Goal: Task Accomplishment & Management: Complete application form

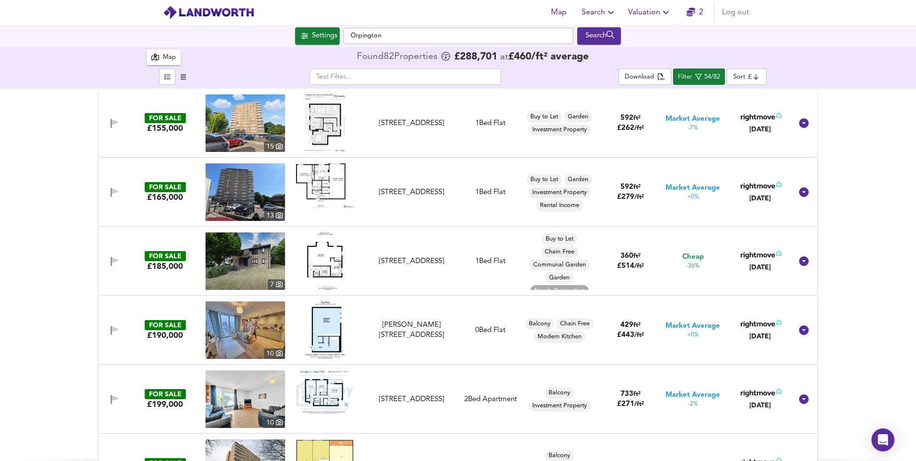
scroll to position [7, 0]
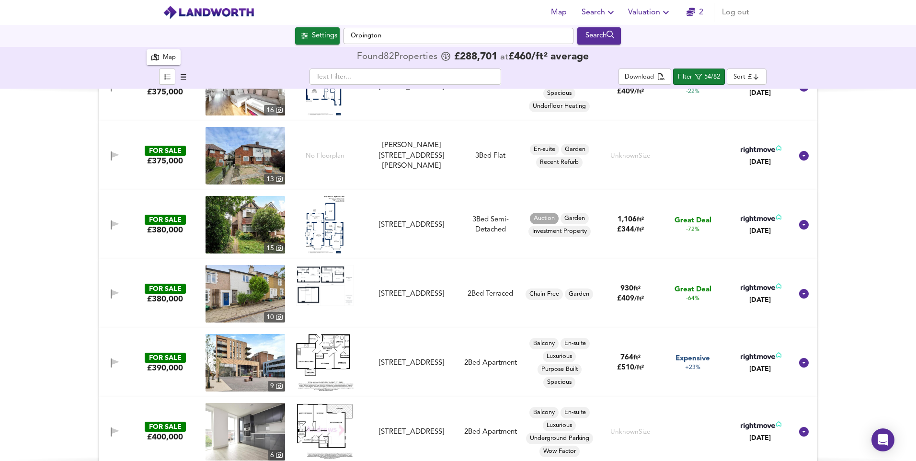
click at [647, 9] on span "Valuation" at bounding box center [650, 12] width 44 height 13
click at [634, 32] on li "New Valuation Report" at bounding box center [649, 34] width 114 height 17
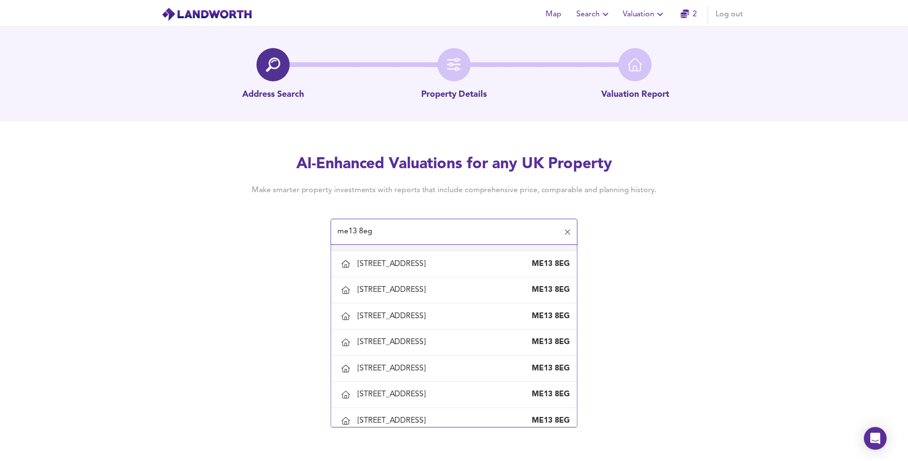
scroll to position [718, 0]
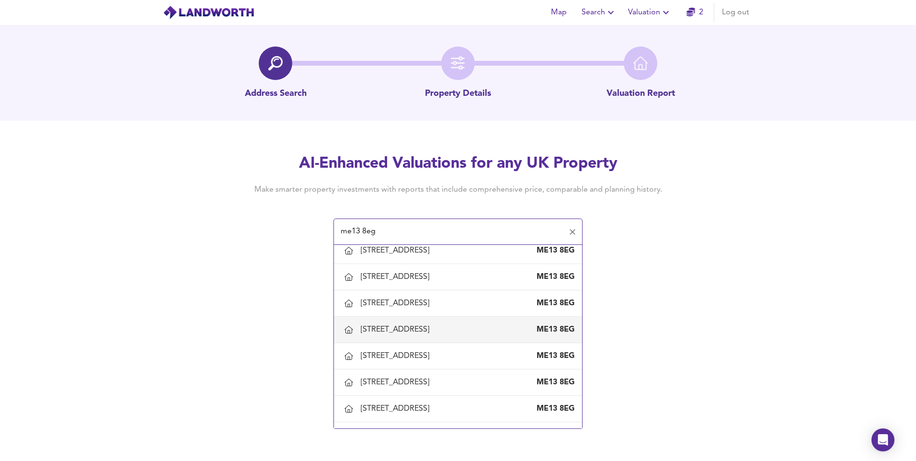
click at [415, 335] on div "86 St Marys Road, Faversham, Kent" at bounding box center [397, 329] width 72 height 11
type input "86 St Marys Road, Faversham, Kent"
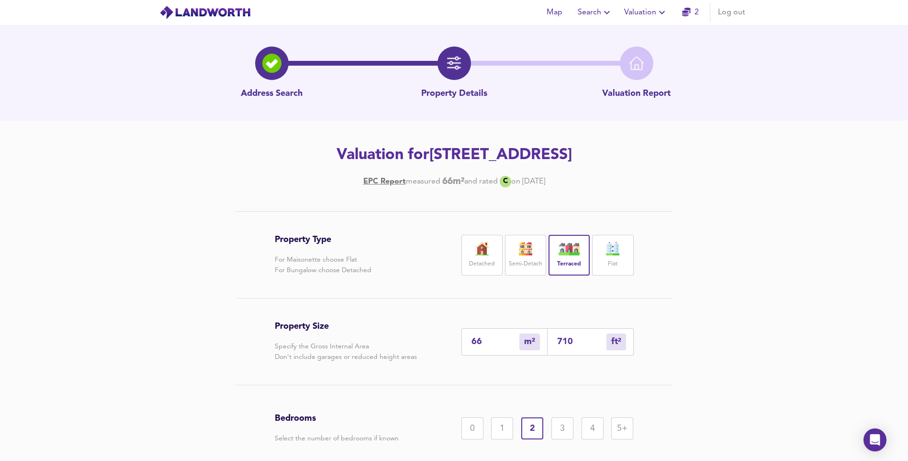
scroll to position [88, 0]
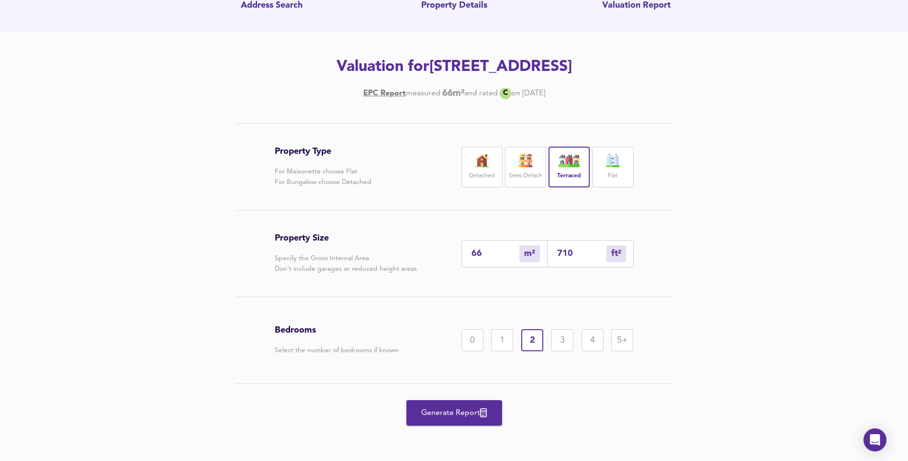
click at [446, 417] on span "Generate Report" at bounding box center [454, 412] width 77 height 13
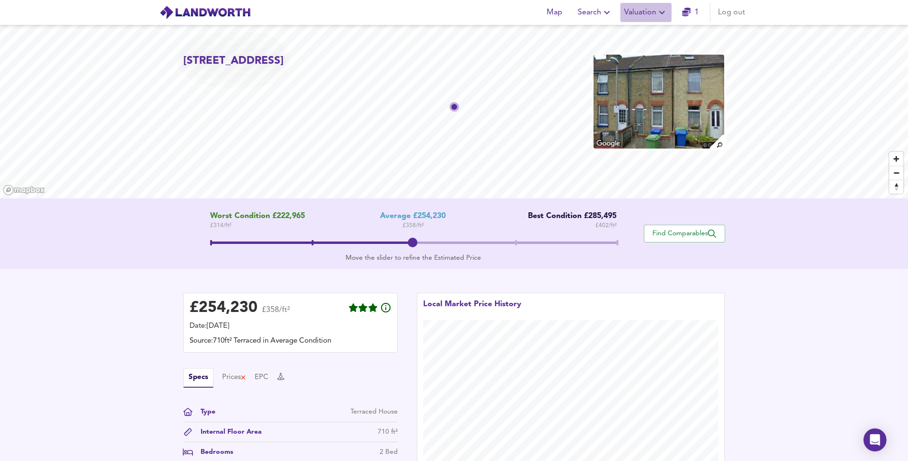
click at [646, 11] on span "Valuation" at bounding box center [647, 12] width 44 height 13
drag, startPoint x: 642, startPoint y: 30, endPoint x: 461, endPoint y: 290, distance: 316.9
click at [642, 30] on li "New Valuation Report" at bounding box center [646, 34] width 114 height 17
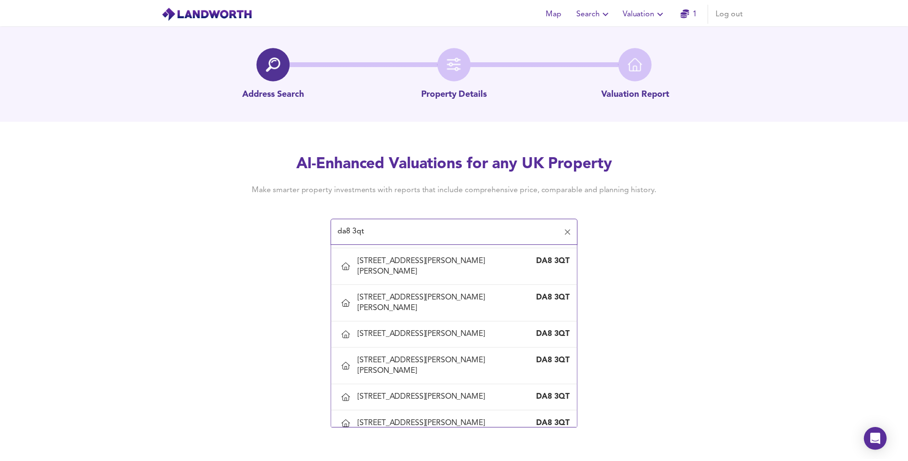
scroll to position [287, 0]
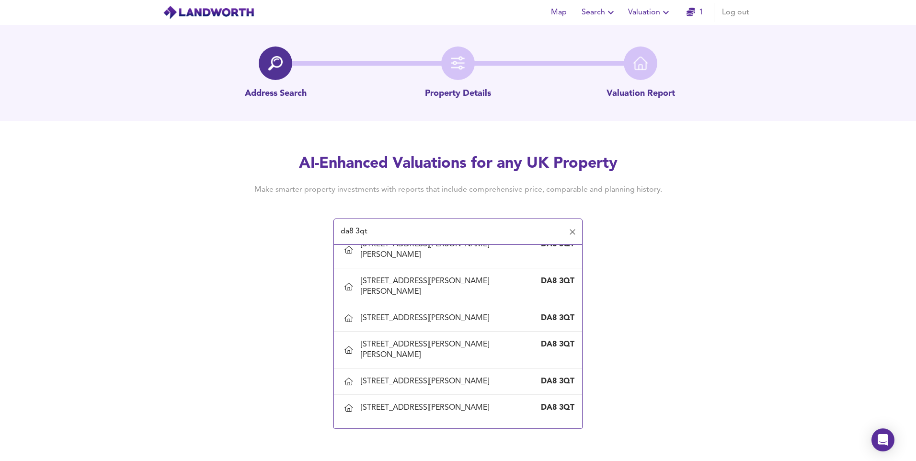
click at [414, 455] on div "15 Doyle Close, Erith, Bexley" at bounding box center [427, 460] width 132 height 11
type input "15 Doyle Close, Erith, Bexley"
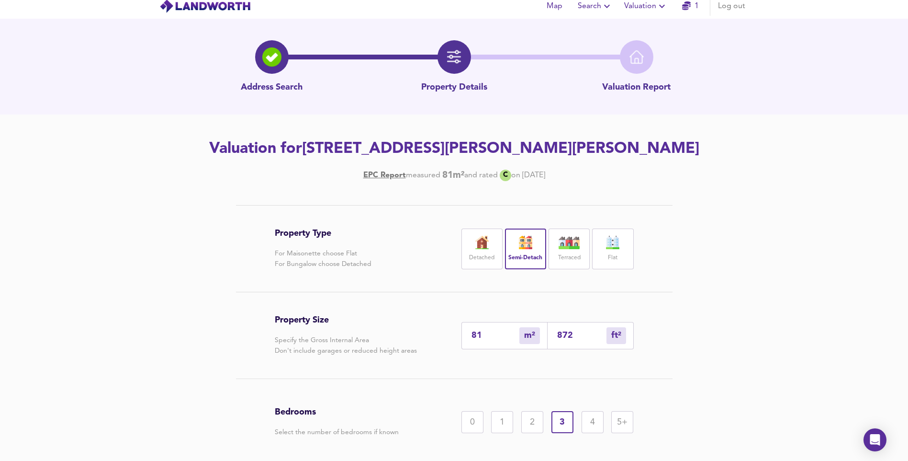
scroll to position [88, 0]
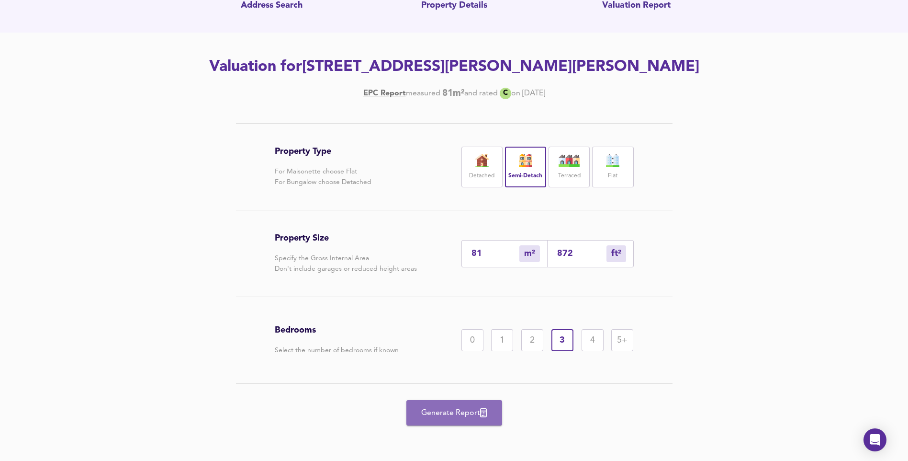
click at [472, 408] on span "Generate Report" at bounding box center [454, 412] width 77 height 13
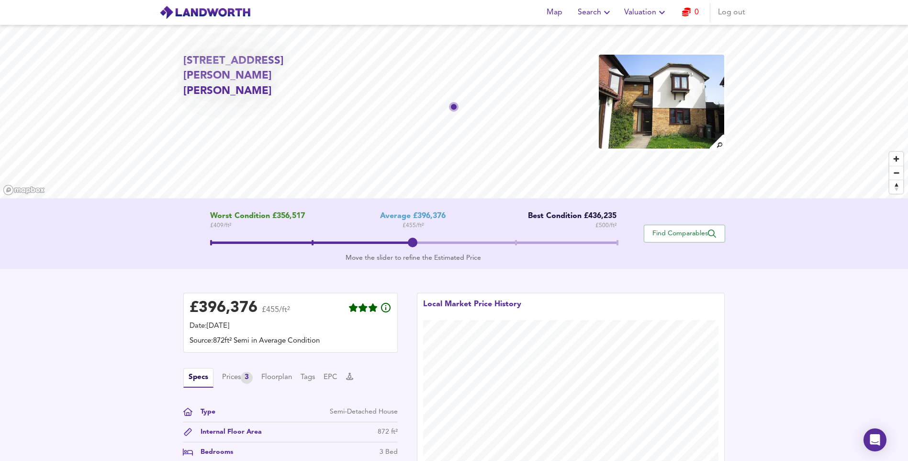
click at [636, 16] on span "Valuation" at bounding box center [647, 12] width 44 height 13
click at [723, 11] on span "Log out" at bounding box center [731, 12] width 27 height 13
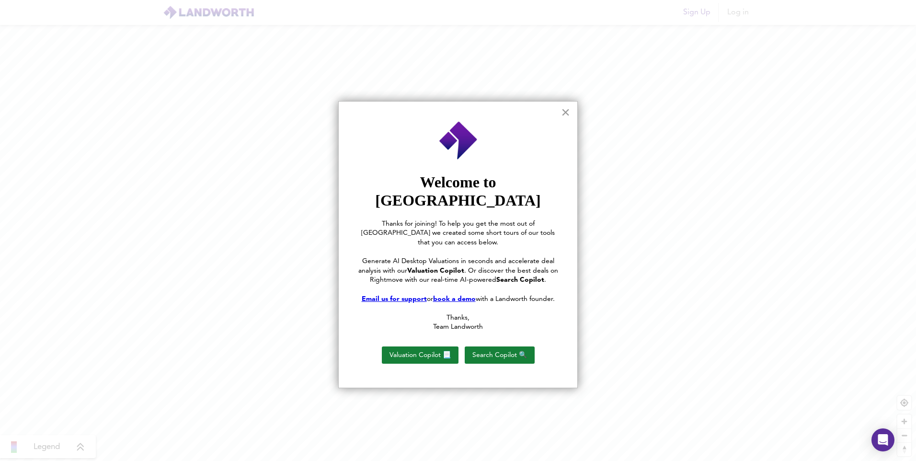
click at [562, 113] on button "×" at bounding box center [565, 111] width 9 height 15
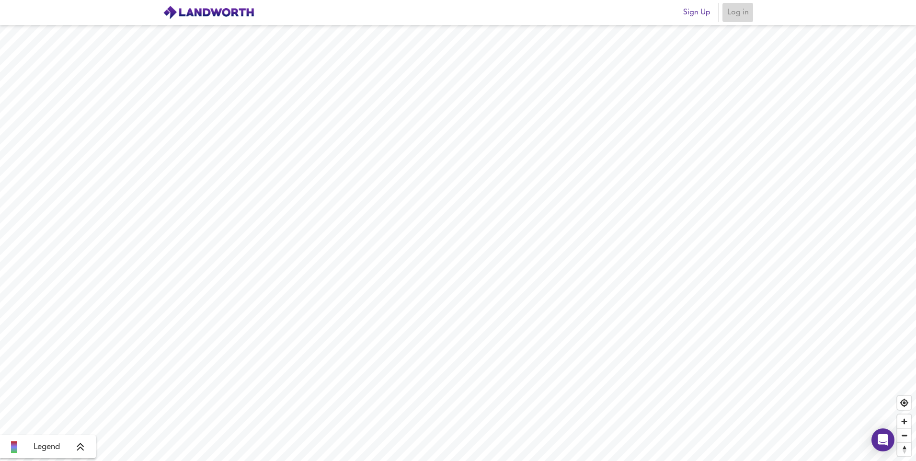
click at [735, 13] on span "Log in" at bounding box center [737, 12] width 23 height 13
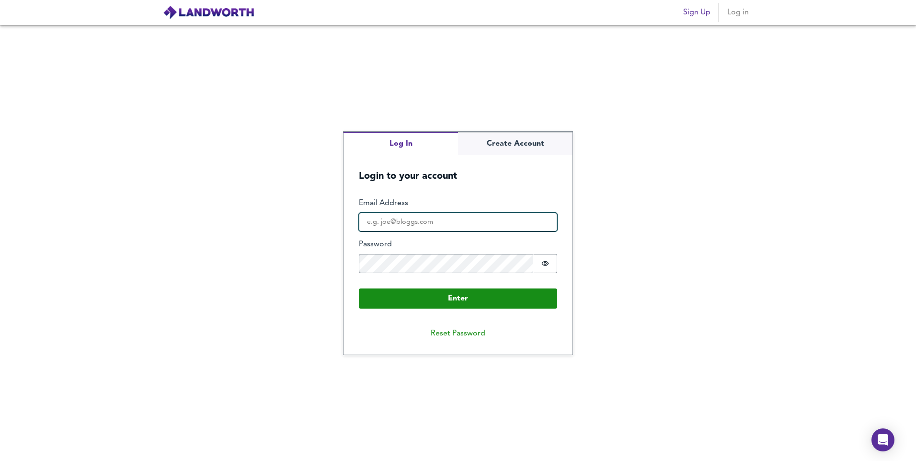
type input "[EMAIL_ADDRESS][DOMAIN_NAME]"
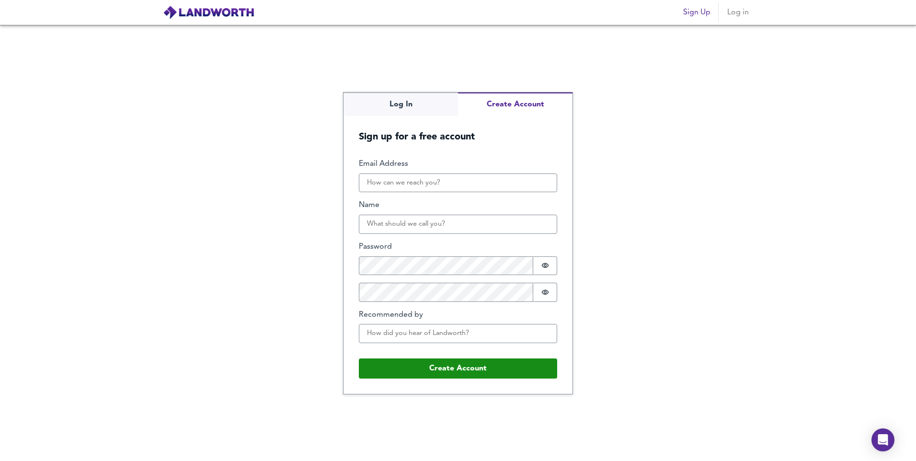
click at [511, 147] on div "Log In Create Account Sign up for a free account Email Address Name Password Pa…" at bounding box center [457, 242] width 229 height 301
click at [483, 186] on input "Email Address" at bounding box center [458, 182] width 198 height 19
type input "vishal.joshilovesjigna"
type input "[PERSON_NAME]"
click at [670, 304] on div "Log In Create Account Sign up for a free account Email Address vishal.joshilove…" at bounding box center [458, 243] width 916 height 436
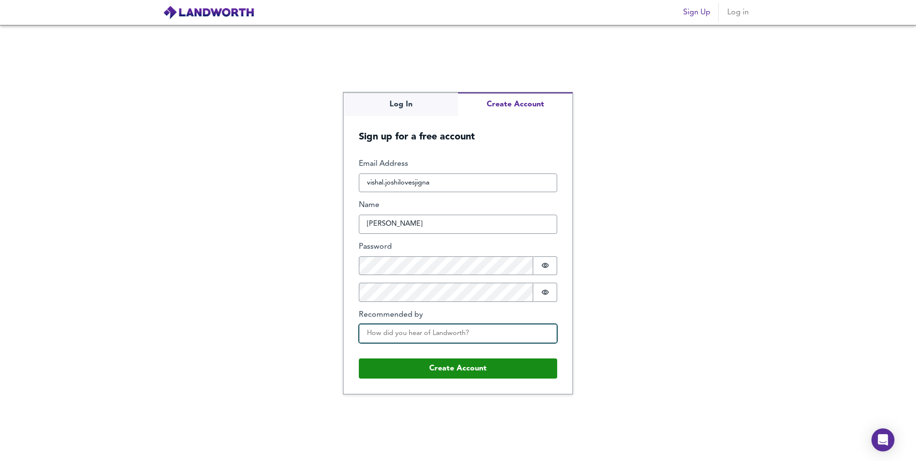
click at [506, 342] on input "Recommended by" at bounding box center [458, 333] width 198 height 19
type input "google"
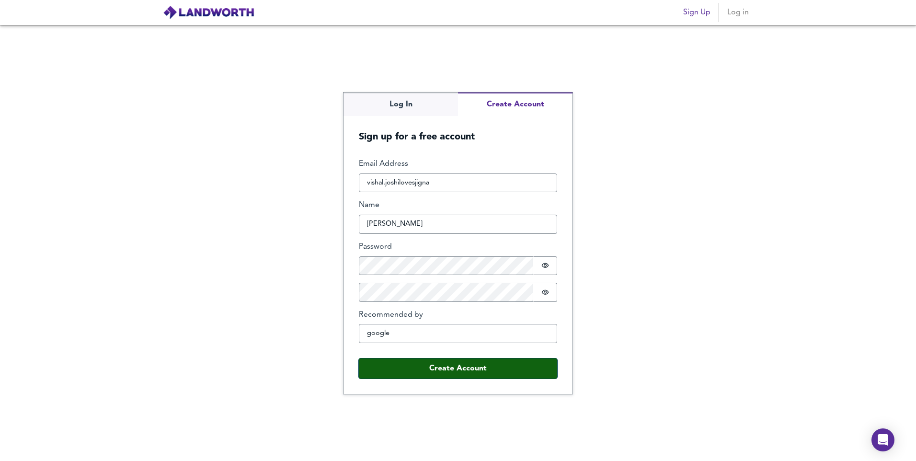
click at [455, 375] on button "Create Account" at bounding box center [458, 368] width 198 height 20
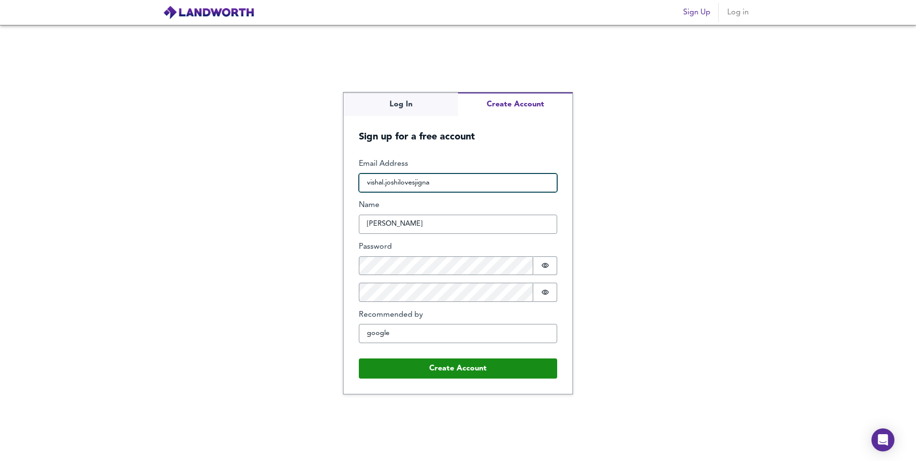
click at [436, 186] on input "vishal.joshilovesjigna" at bounding box center [458, 182] width 198 height 19
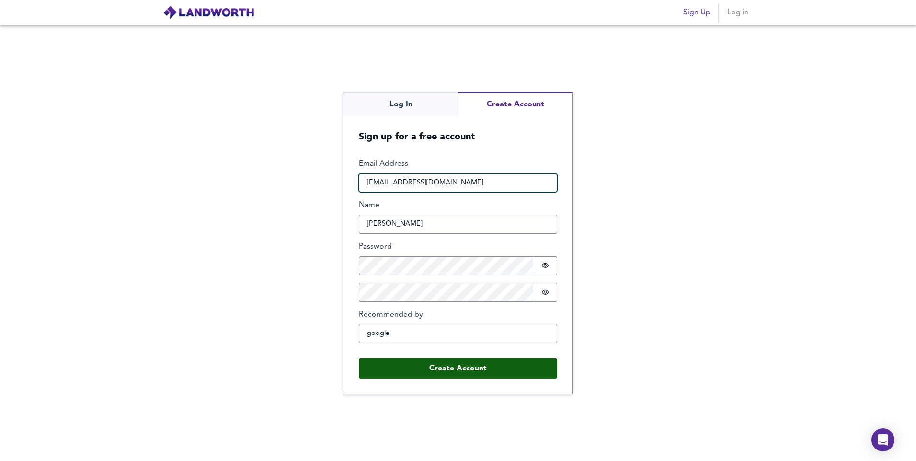
type input "[EMAIL_ADDRESS][DOMAIN_NAME]"
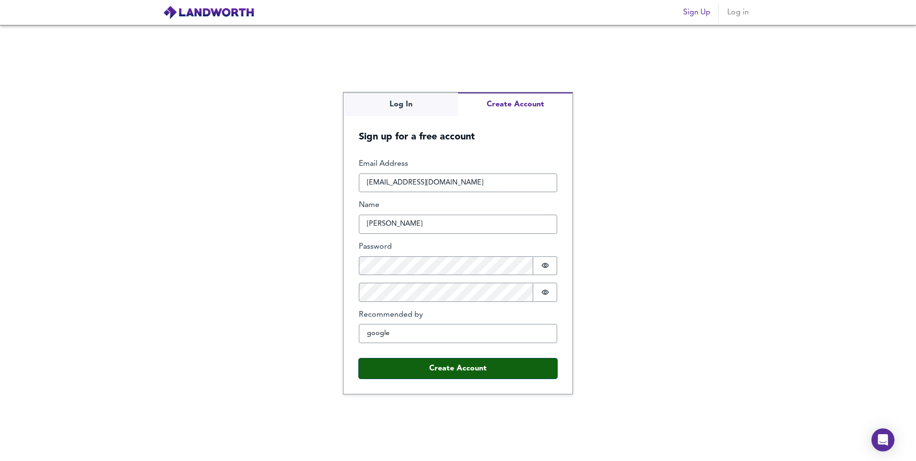
click at [461, 371] on button "Create Account" at bounding box center [458, 368] width 198 height 20
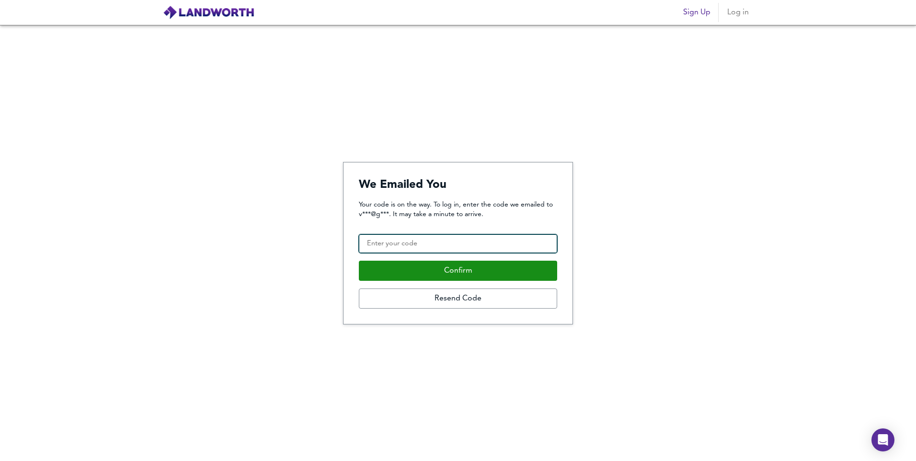
click at [518, 247] on input "Confirmation Code" at bounding box center [458, 243] width 198 height 19
type input "219277"
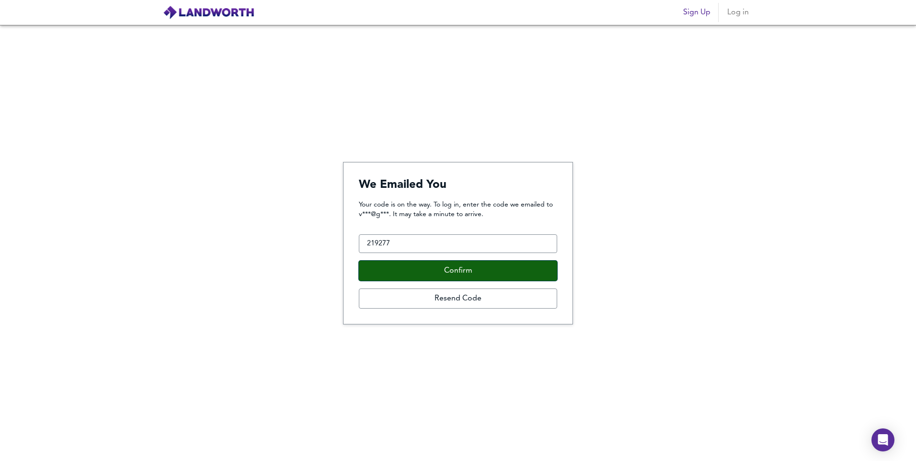
click at [497, 271] on button "Confirm" at bounding box center [458, 271] width 198 height 20
